Goal: Transaction & Acquisition: Purchase product/service

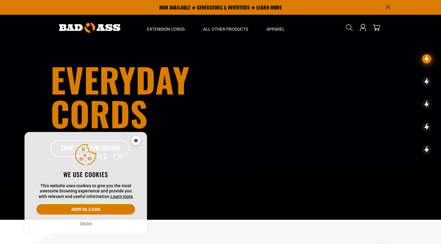
click at [136, 142] on circle "Cookie Consent" at bounding box center [135, 140] width 9 height 9
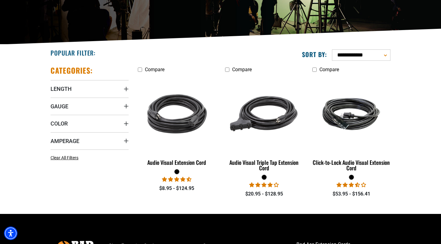
scroll to position [111, 0]
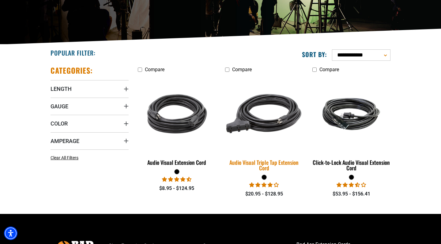
click at [258, 124] on img at bounding box center [264, 113] width 86 height 78
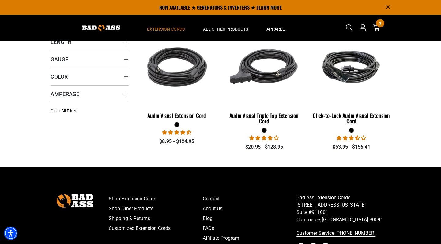
scroll to position [100, 0]
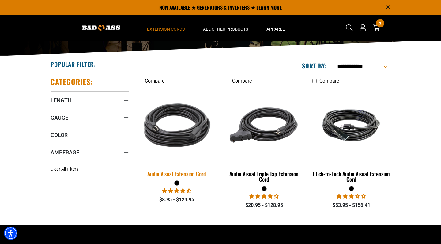
click at [179, 136] on img at bounding box center [177, 125] width 86 height 78
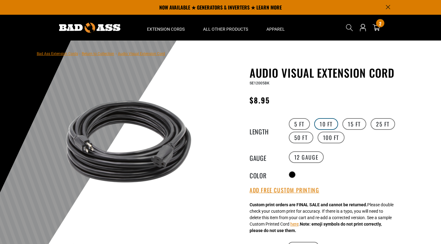
click at [327, 123] on label "10 FT" at bounding box center [326, 124] width 24 height 12
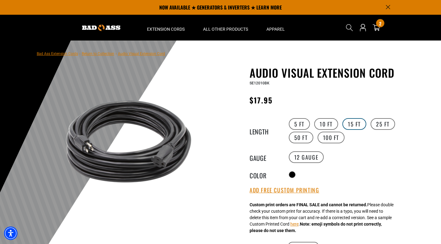
click at [355, 123] on label "15 FT" at bounding box center [355, 124] width 24 height 12
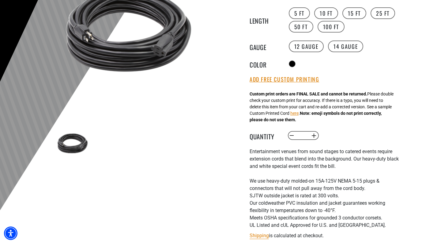
scroll to position [113, 0]
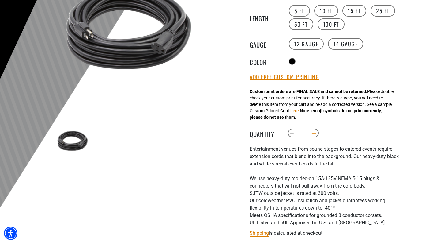
click at [315, 134] on button "Increase quantity for Audio Visual Extension Cord" at bounding box center [313, 133] width 9 height 10
type input "*"
click at [341, 134] on div "Decrease quantity for Audio Visual Extension Cord * Increase quantity for Audio…" at bounding box center [349, 133] width 125 height 10
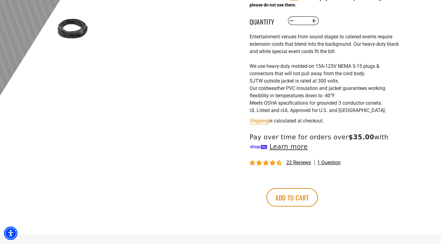
scroll to position [235, 0]
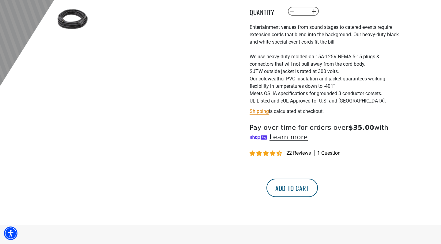
click at [318, 190] on button "Add to cart" at bounding box center [292, 187] width 51 height 18
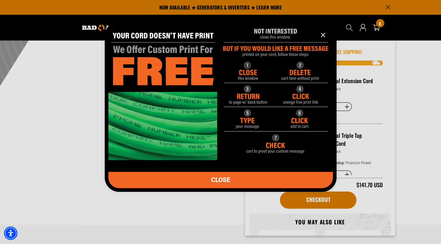
click at [323, 36] on icon "information" at bounding box center [323, 35] width 4 height 4
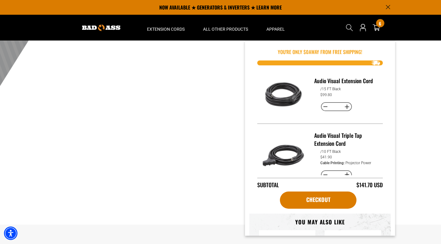
scroll to position [0, 0]
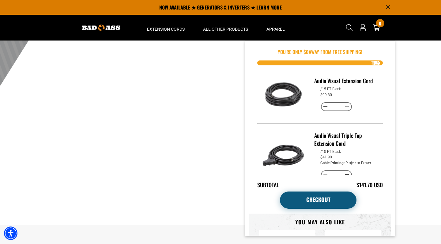
click at [317, 203] on link "Checkout" at bounding box center [318, 199] width 77 height 17
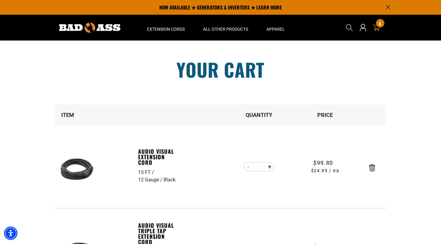
click at [388, 6] on icon "Announcement" at bounding box center [388, 7] width 4 height 4
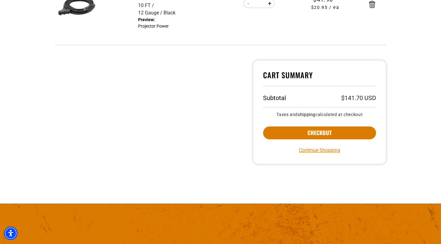
scroll to position [232, 0]
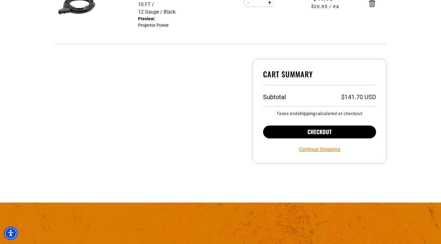
click at [320, 135] on button "Checkout" at bounding box center [319, 131] width 113 height 13
